Goal: Task Accomplishment & Management: Manage account settings

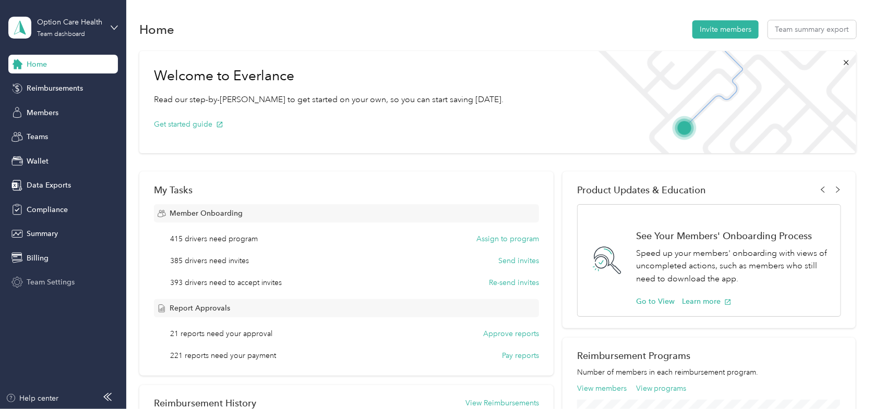
click at [37, 287] on span "Team Settings" at bounding box center [51, 282] width 48 height 11
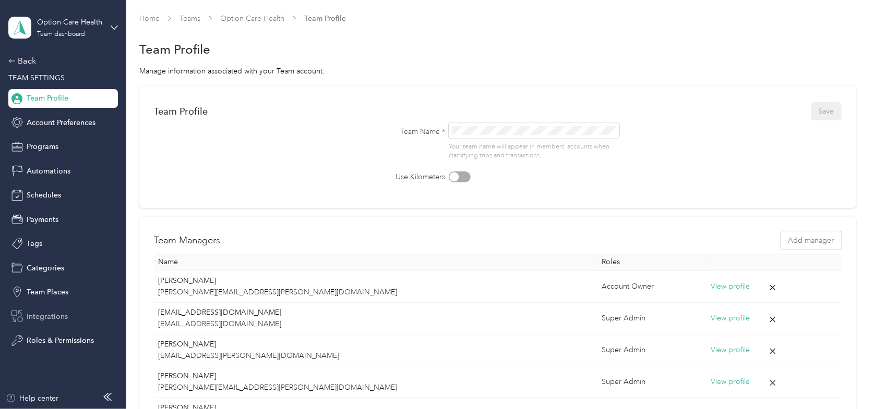
click at [44, 317] on span "Integrations" at bounding box center [47, 316] width 41 height 11
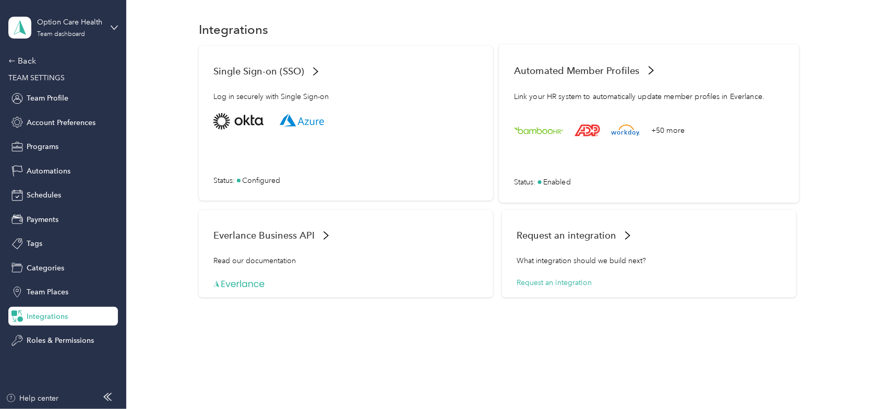
click at [562, 167] on div "+50 more Status : Enabled" at bounding box center [649, 150] width 270 height 75
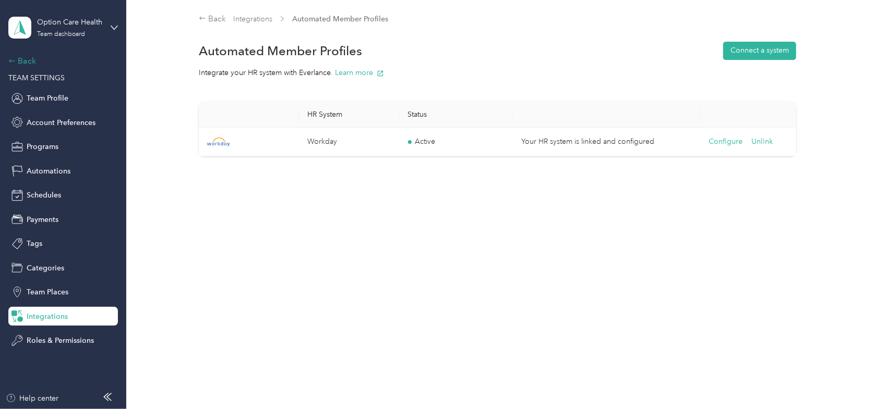
click at [20, 61] on div "Back" at bounding box center [60, 61] width 104 height 13
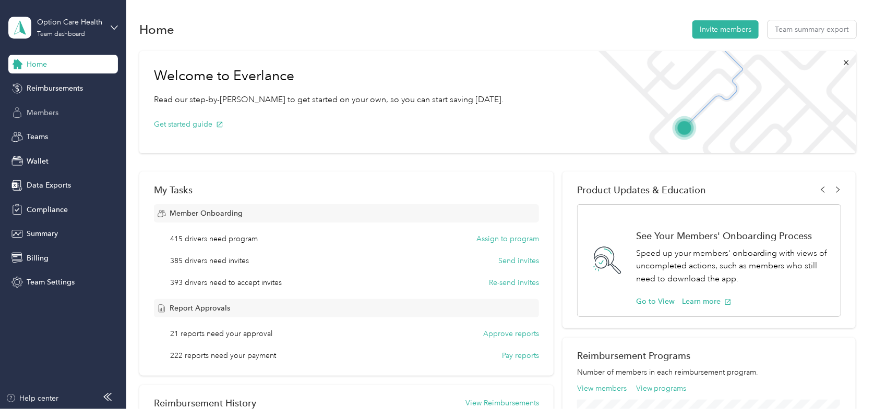
click at [28, 108] on span "Members" at bounding box center [43, 112] width 32 height 11
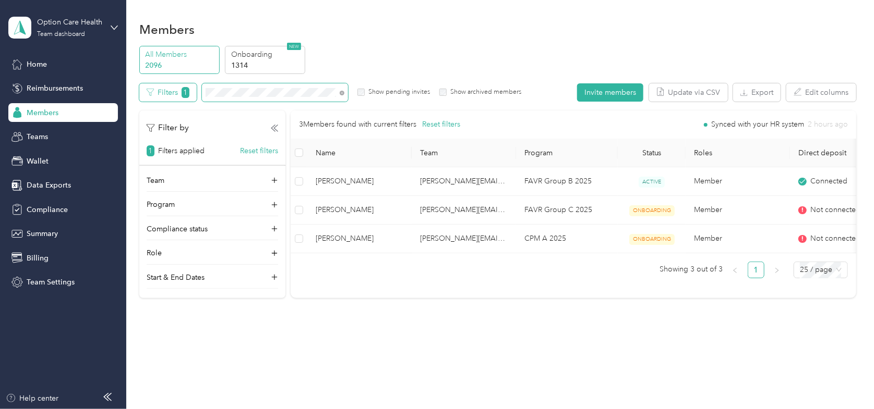
click at [197, 86] on div "Filters 1 Show pending invites Show archived members" at bounding box center [330, 92] width 382 height 18
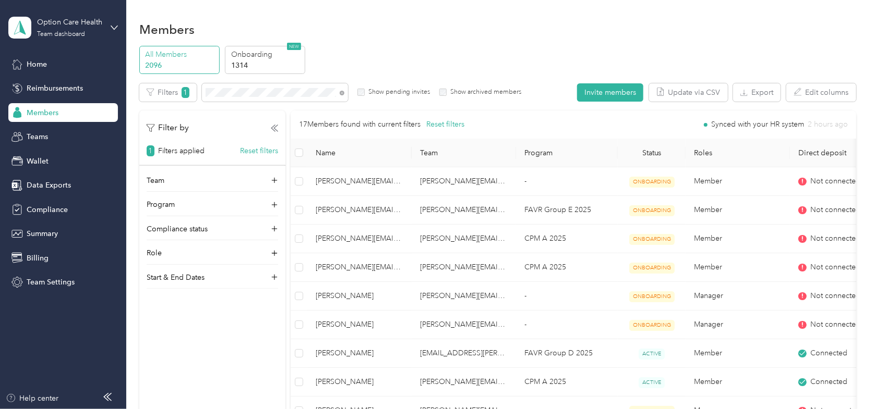
click at [376, 49] on div "All Members 2096 Onboarding 1314 NEW" at bounding box center [497, 60] width 717 height 29
